Goal: Check status

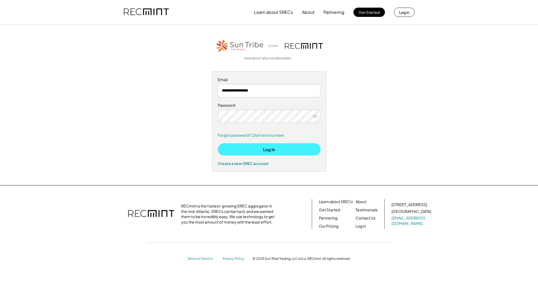
drag, startPoint x: 279, startPoint y: 147, endPoint x: 282, endPoint y: 148, distance: 2.7
click at [280, 147] on button "Log In" at bounding box center [269, 149] width 103 height 12
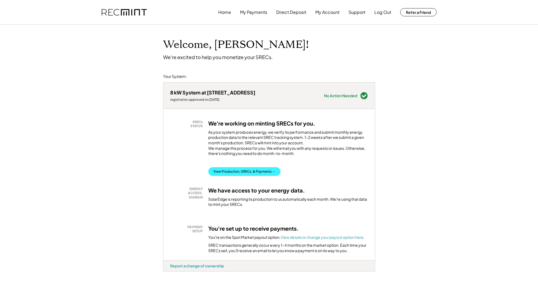
click at [260, 176] on button "View Production, SRECs, & Payments →" at bounding box center [244, 171] width 72 height 9
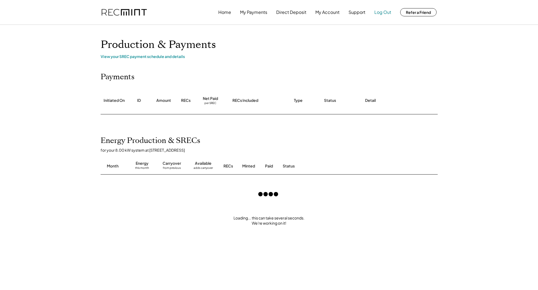
click at [386, 11] on button "Log Out" at bounding box center [383, 12] width 17 height 11
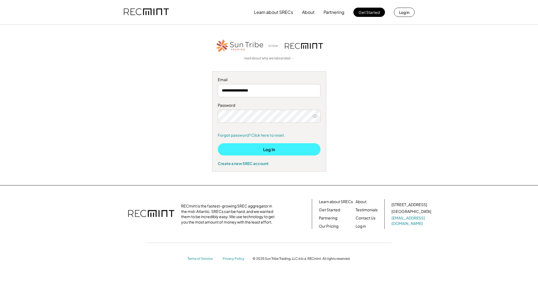
click at [277, 150] on button "Log In" at bounding box center [269, 149] width 103 height 12
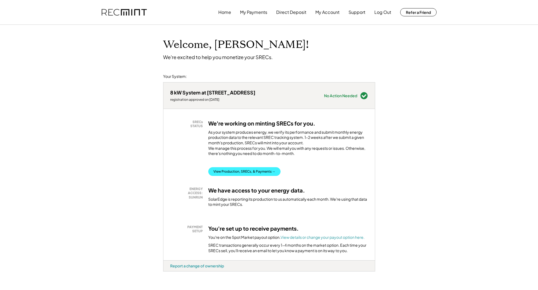
click at [272, 174] on button "View Production, SRECs, & Payments →" at bounding box center [244, 171] width 72 height 9
